Goal: Information Seeking & Learning: Learn about a topic

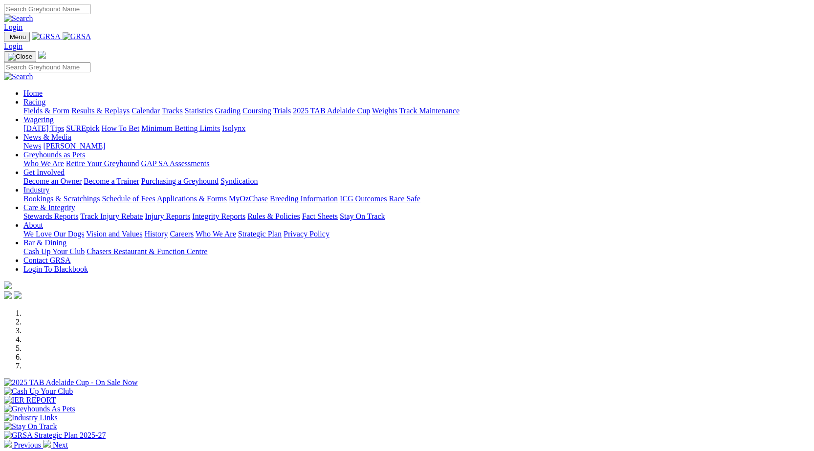
scroll to position [196, 0]
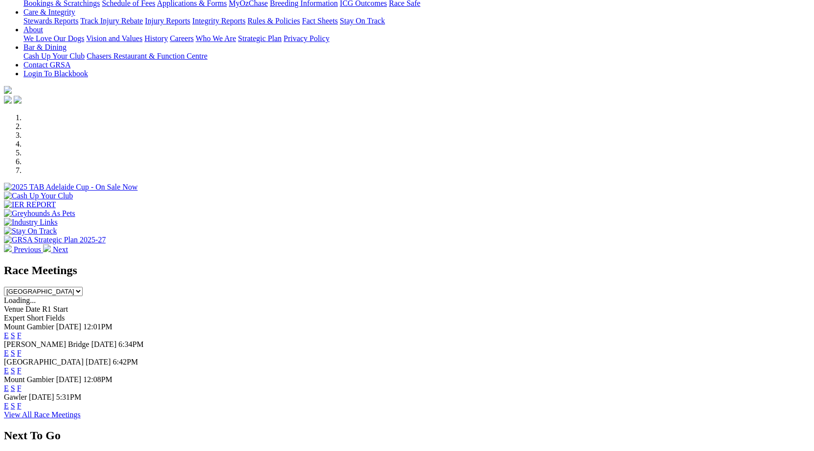
click at [22, 367] on link "F" at bounding box center [19, 371] width 4 height 8
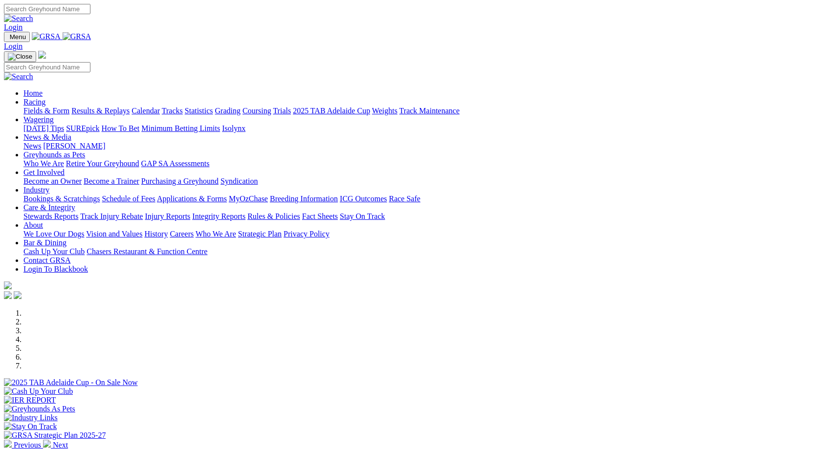
scroll to position [391, 0]
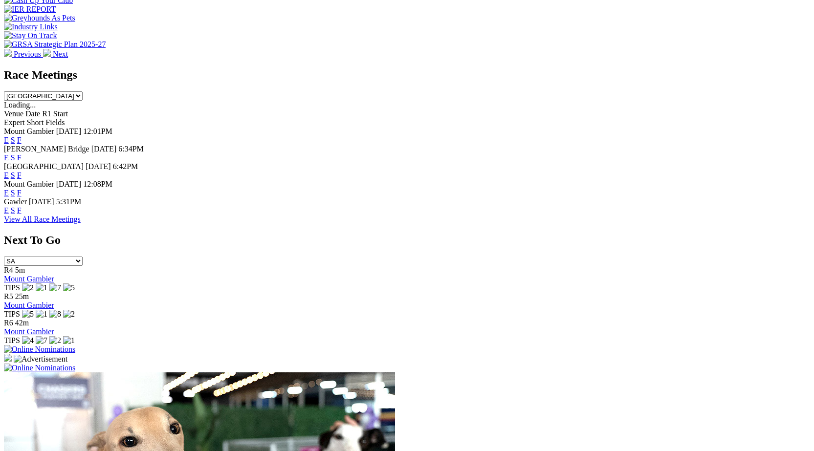
click at [22, 206] on link "F" at bounding box center [19, 210] width 4 height 8
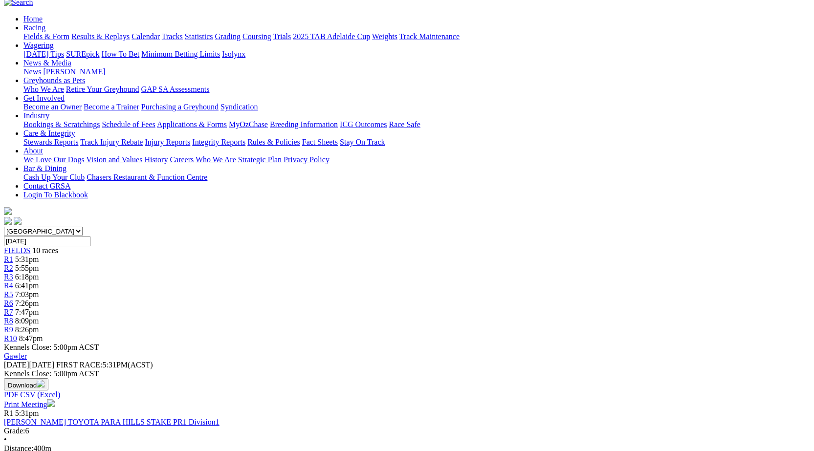
scroll to position [49, 0]
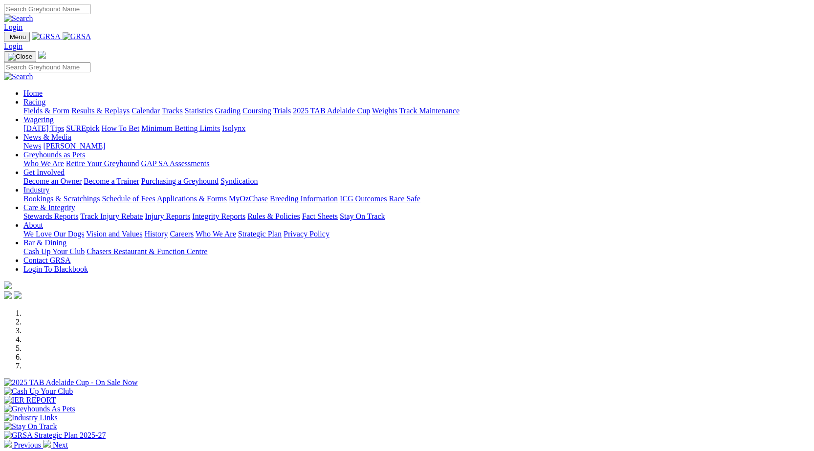
scroll to position [392, 0]
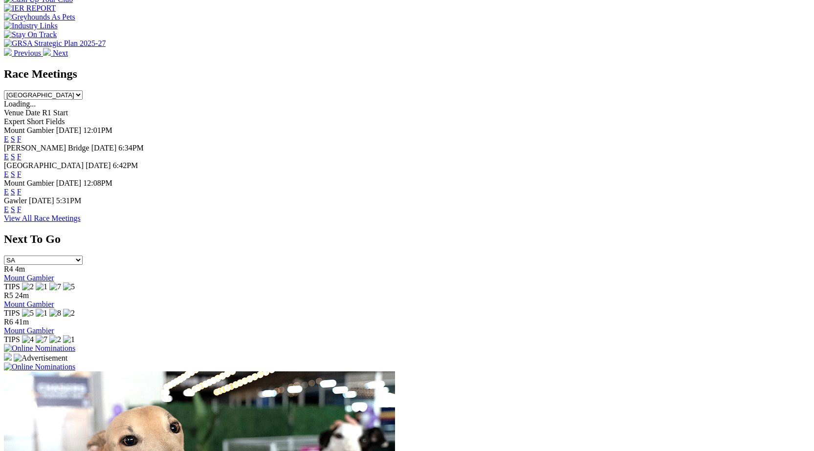
click at [22, 153] on link "F" at bounding box center [19, 157] width 4 height 8
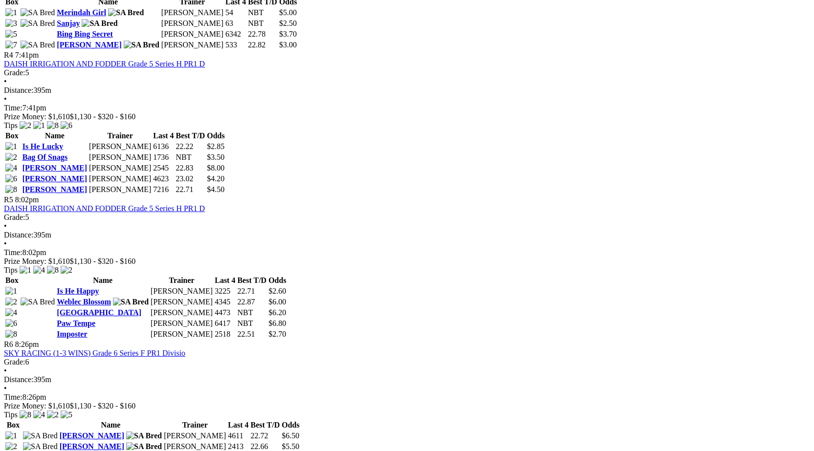
scroll to position [782, 0]
